Goal: Information Seeking & Learning: Learn about a topic

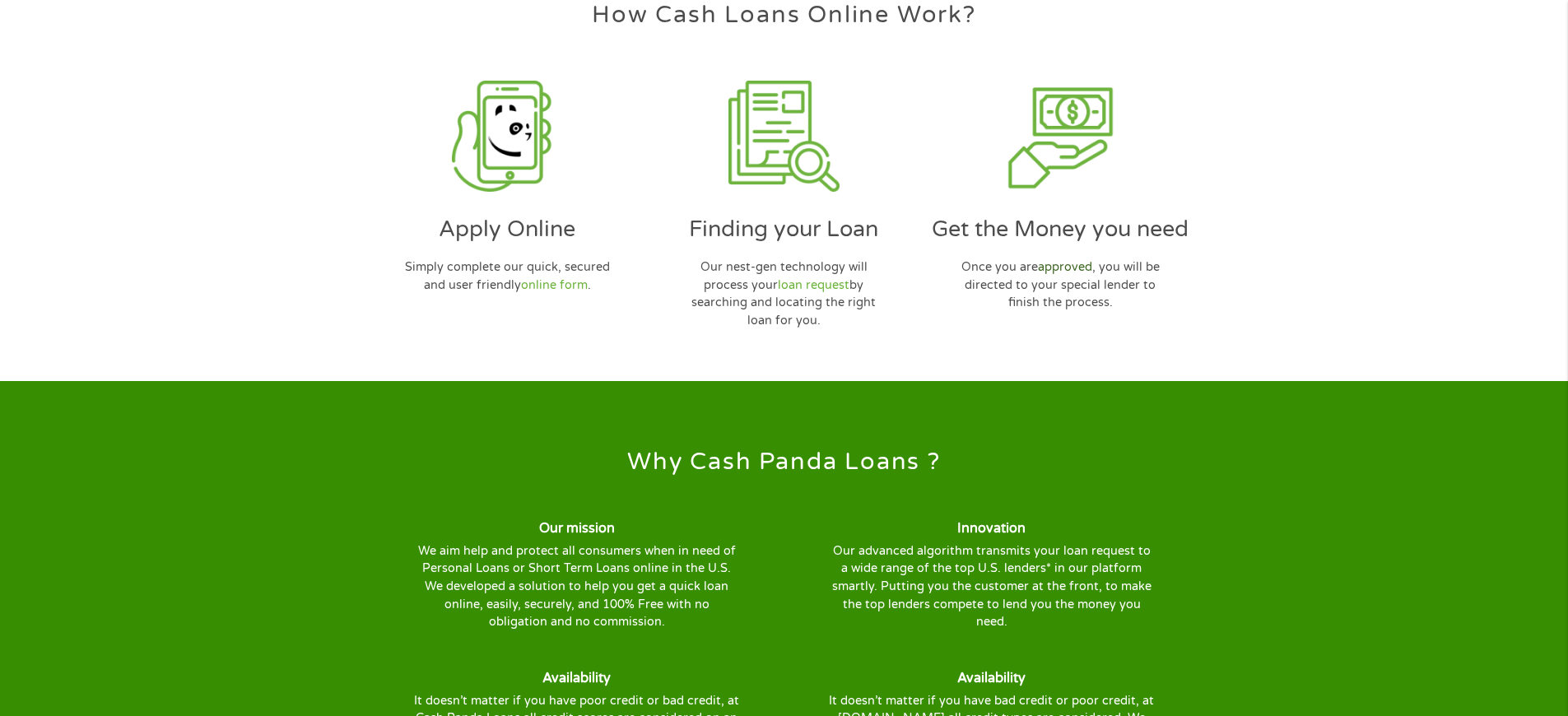
scroll to position [5096, 0]
